Goal: Task Accomplishment & Management: Use online tool/utility

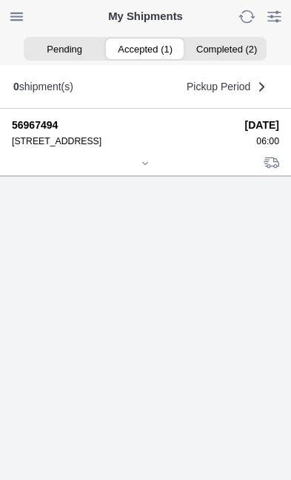
click at [155, 170] on div at bounding box center [145, 164] width 267 height 11
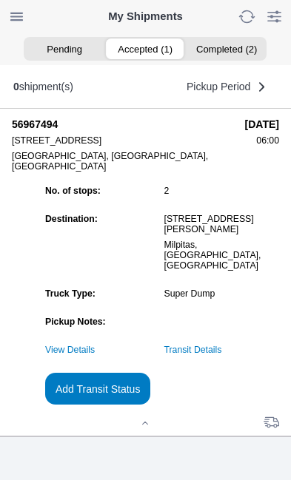
scroll to position [142, 0]
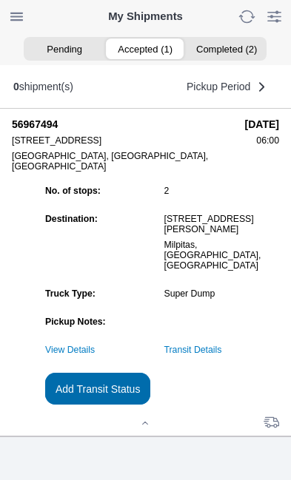
click at [0, 0] on slot "Add Transit Status" at bounding box center [0, 0] width 0 height 0
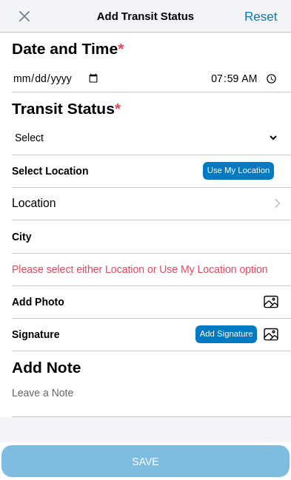
click at [242, 87] on input "07:59" at bounding box center [244, 79] width 70 height 16
type input "07:35"
click at [96, 144] on select "Select Arrive at Drop Off Arrive at Pickup Break Start Break Stop Depart Drop O…" at bounding box center [145, 137] width 267 height 13
select select "DPTPULOC"
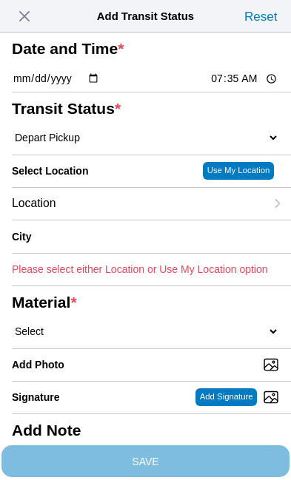
click at [123, 220] on div "Location" at bounding box center [138, 204] width 253 height 32
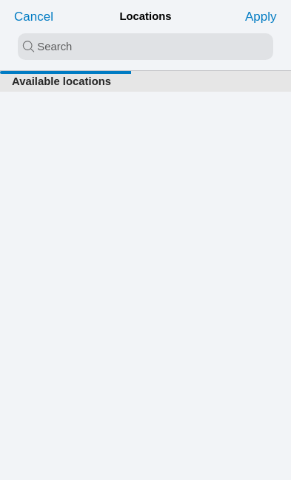
click at [66, 40] on input "search text" at bounding box center [145, 46] width 255 height 27
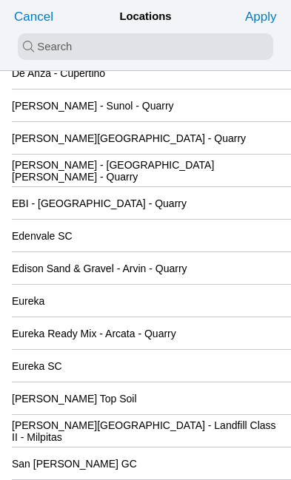
scroll to position [1371, 0]
type input "san"
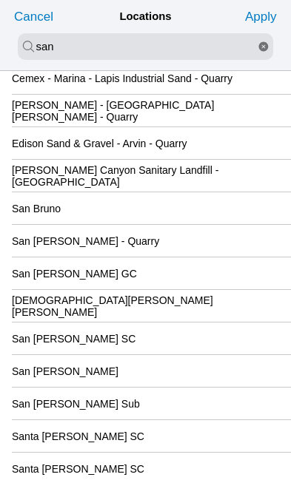
scroll to position [94, 0]
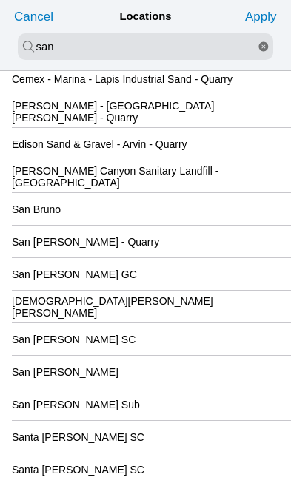
click at [181, 290] on div "San [PERSON_NAME] GC" at bounding box center [145, 274] width 267 height 32
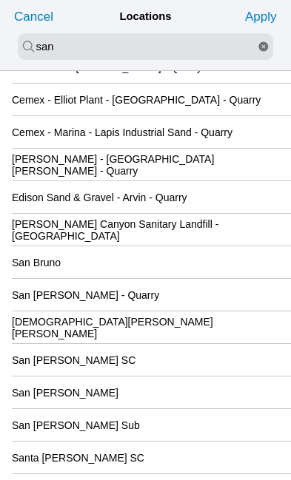
click at [0, 0] on slot "Apply" at bounding box center [0, 0] width 0 height 0
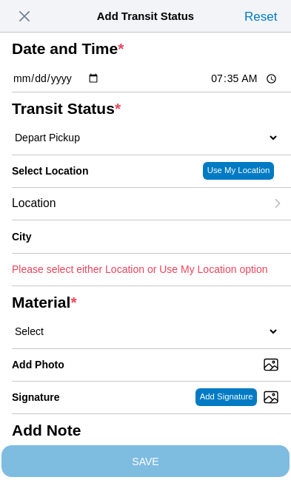
type input "[GEOGRAPHIC_DATA][PERSON_NAME]"
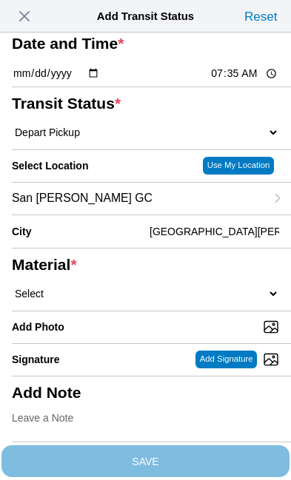
scroll to position [120, 0]
click at [121, 287] on select "Select 1" x 3" Rock 1" x 4" Rock 2" x 4" Rock Asphalt Cold Patch Backfill Spec …" at bounding box center [145, 293] width 267 height 13
select select "708654"
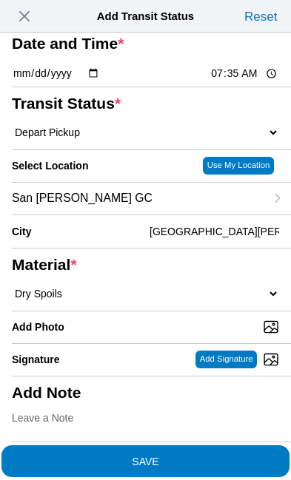
click at [204, 456] on span "SAVE" at bounding box center [145, 461] width 267 height 10
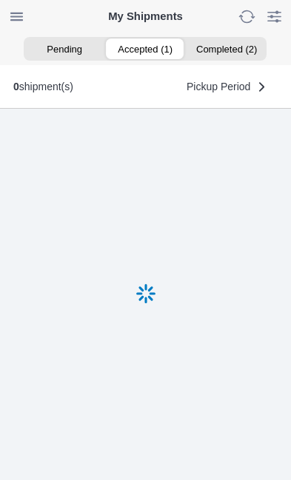
scroll to position [1, 0]
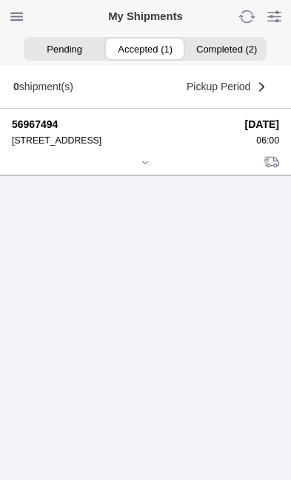
click at [155, 169] on div at bounding box center [145, 163] width 267 height 11
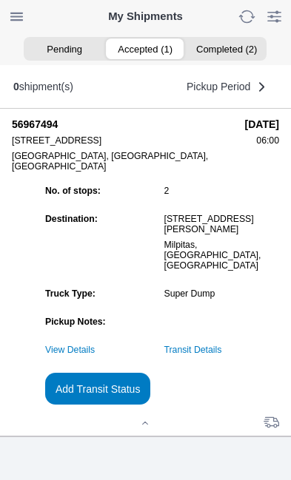
scroll to position [142, 0]
click at [222, 345] on link "Transit Details" at bounding box center [193, 350] width 58 height 10
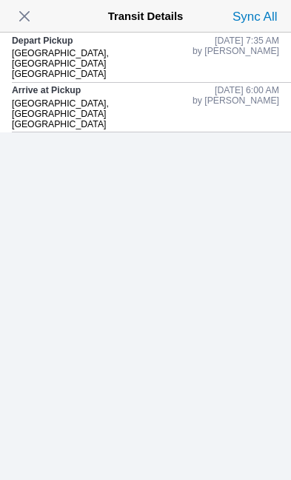
click at [30, 13] on span "button" at bounding box center [24, 16] width 21 height 21
